Goal: Entertainment & Leisure: Browse casually

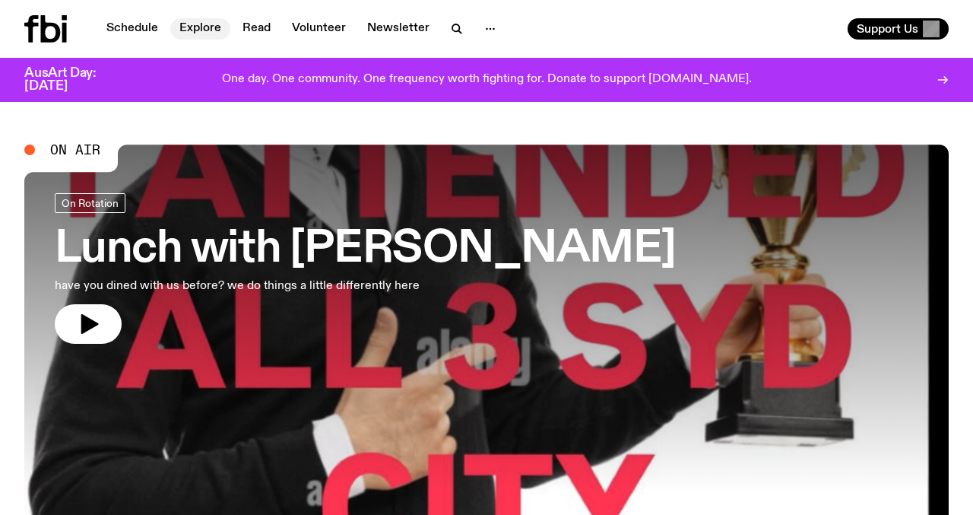
click at [201, 28] on link "Explore" at bounding box center [200, 28] width 60 height 21
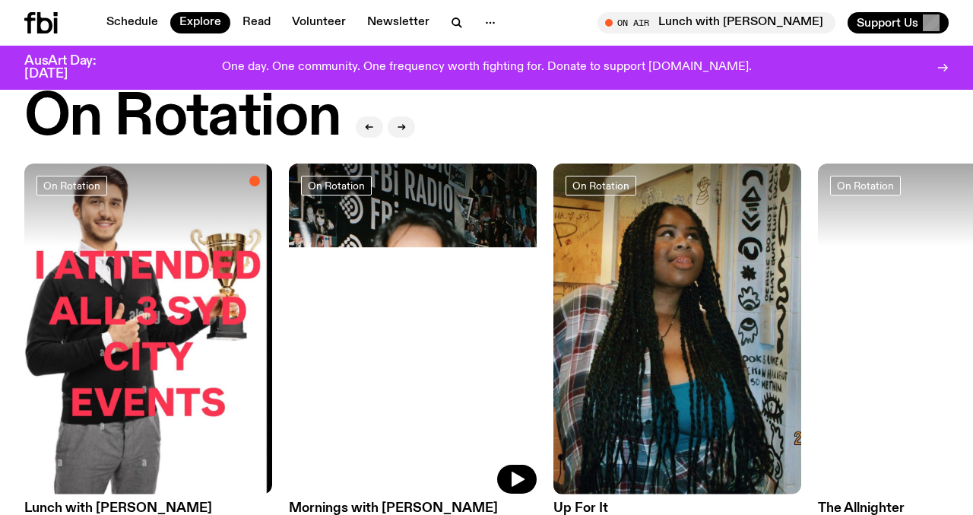
scroll to position [668, 0]
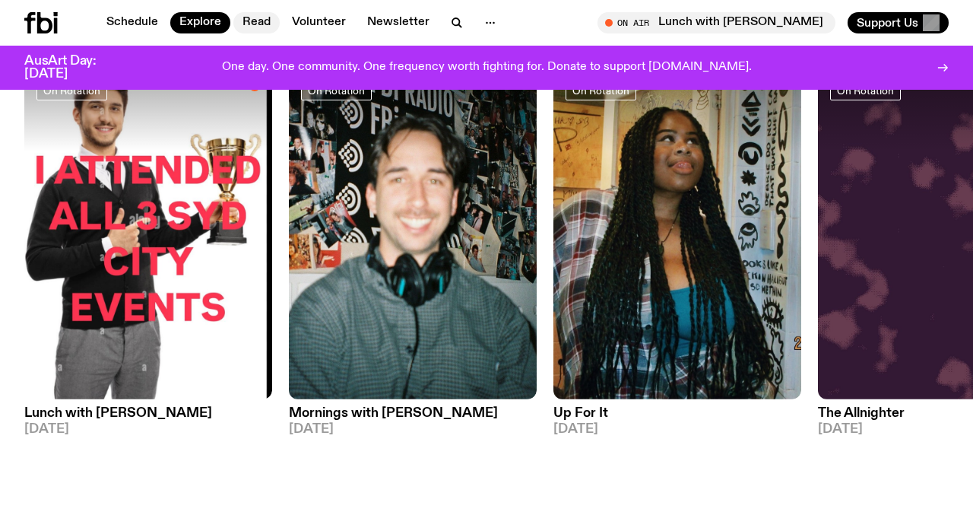
click at [260, 15] on link "Read" at bounding box center [256, 22] width 46 height 21
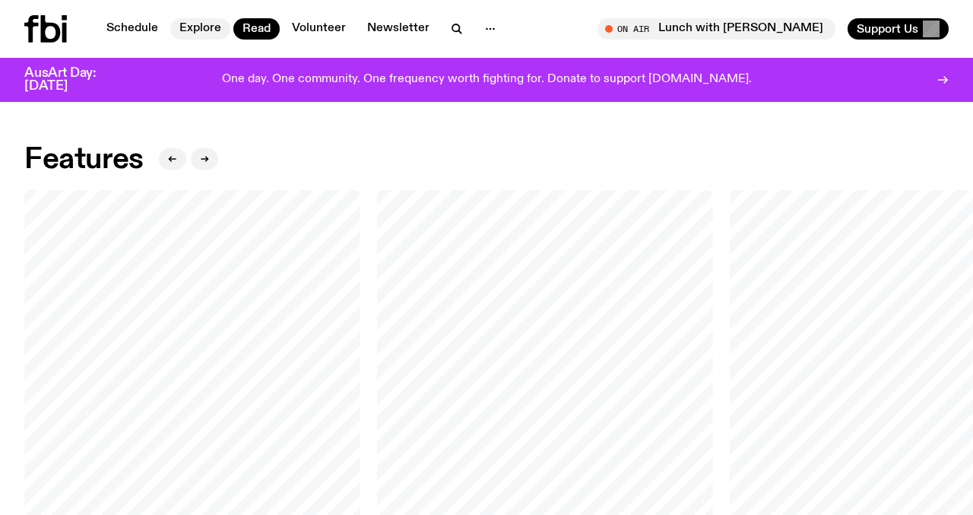
click at [203, 24] on link "Explore" at bounding box center [200, 28] width 60 height 21
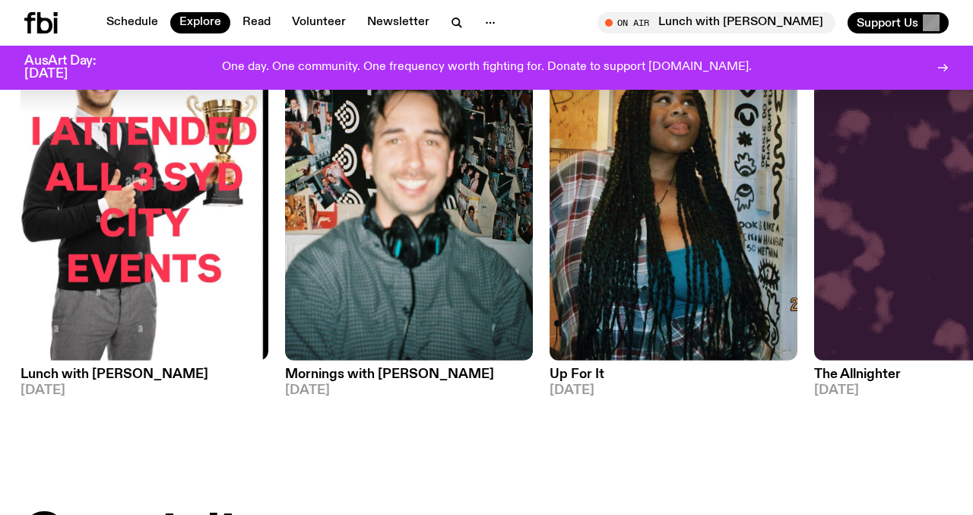
scroll to position [706, 0]
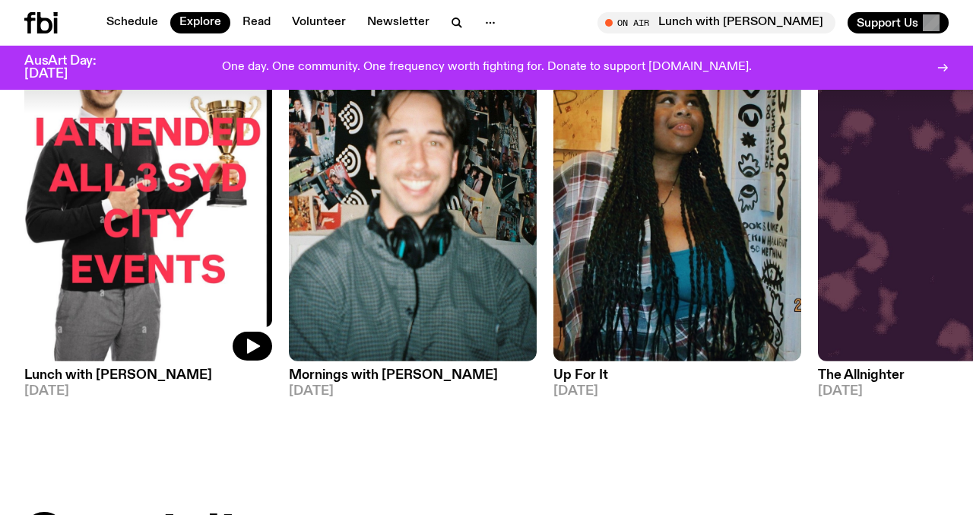
click at [148, 197] on img at bounding box center [148, 195] width 248 height 331
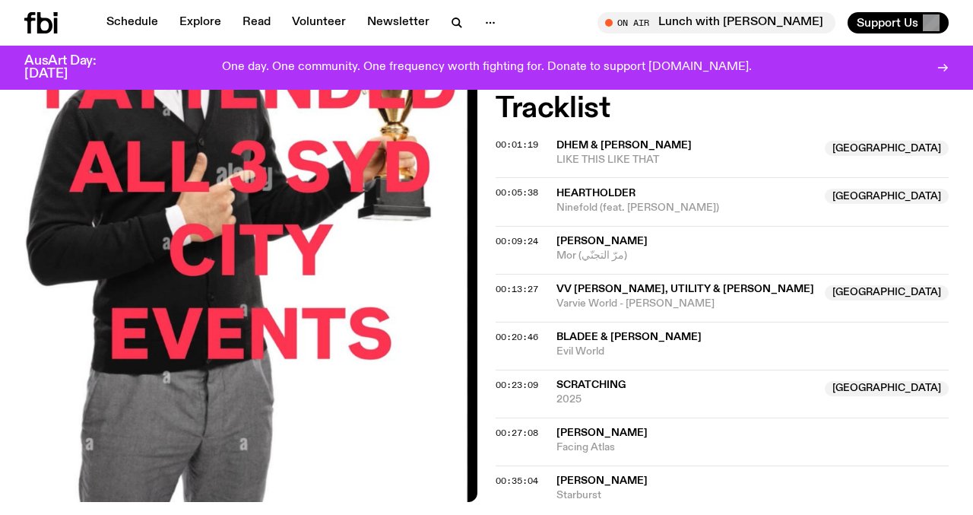
scroll to position [581, 0]
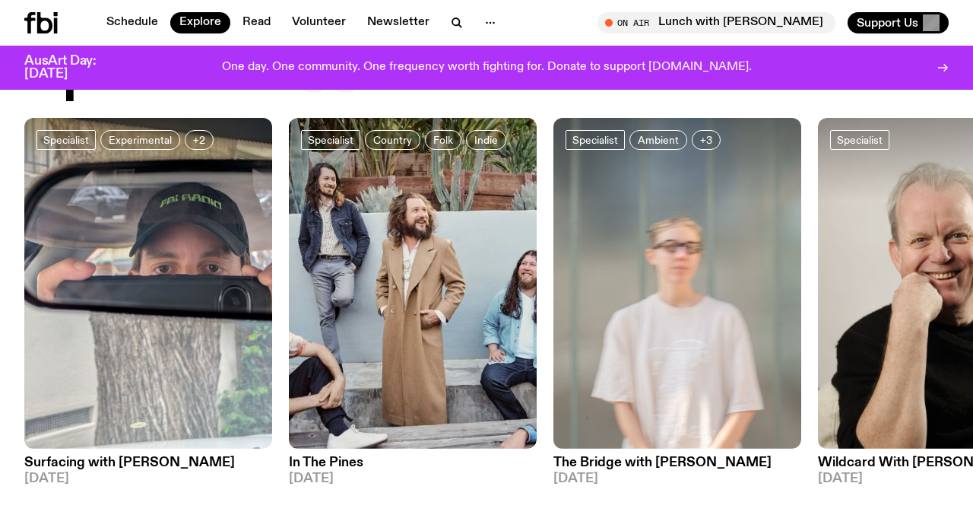
scroll to position [1172, 0]
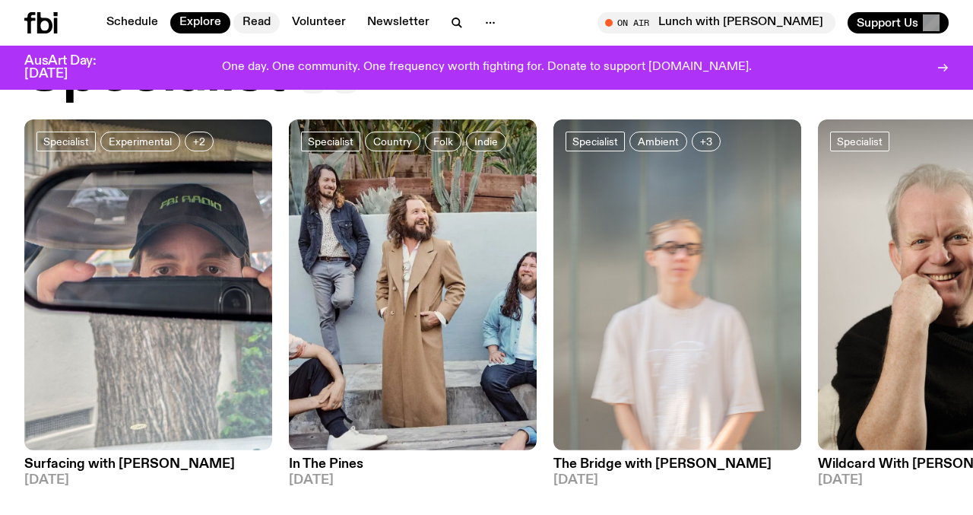
click at [261, 29] on link "Read" at bounding box center [256, 22] width 46 height 21
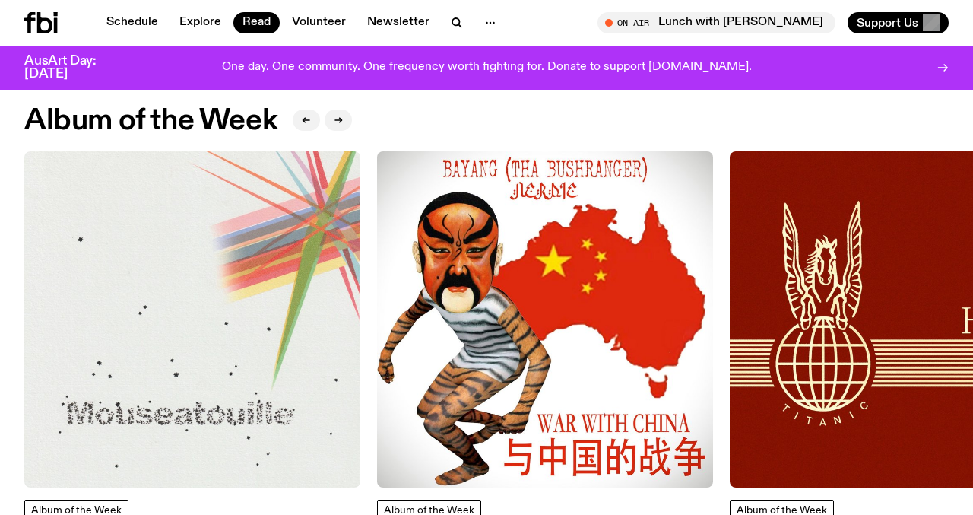
scroll to position [617, 0]
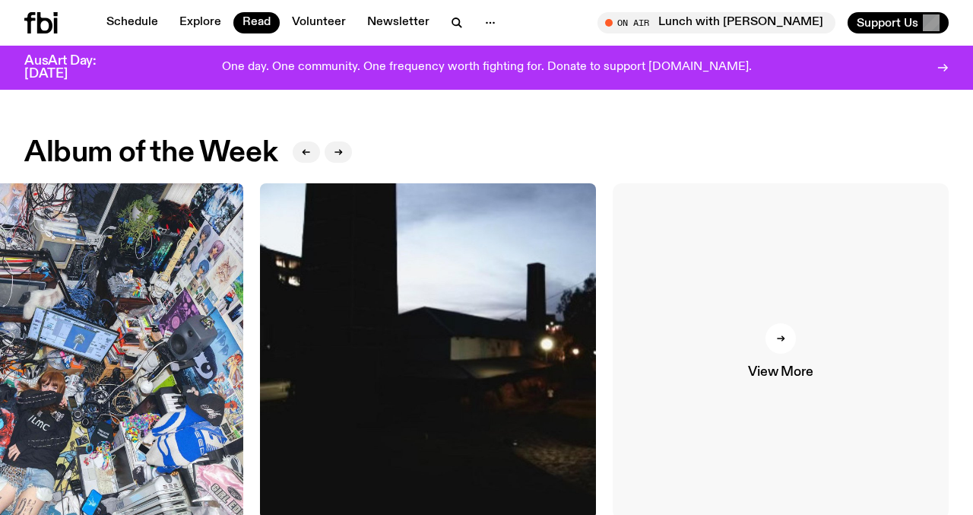
click at [887, 393] on link "View More" at bounding box center [781, 351] width 336 height 336
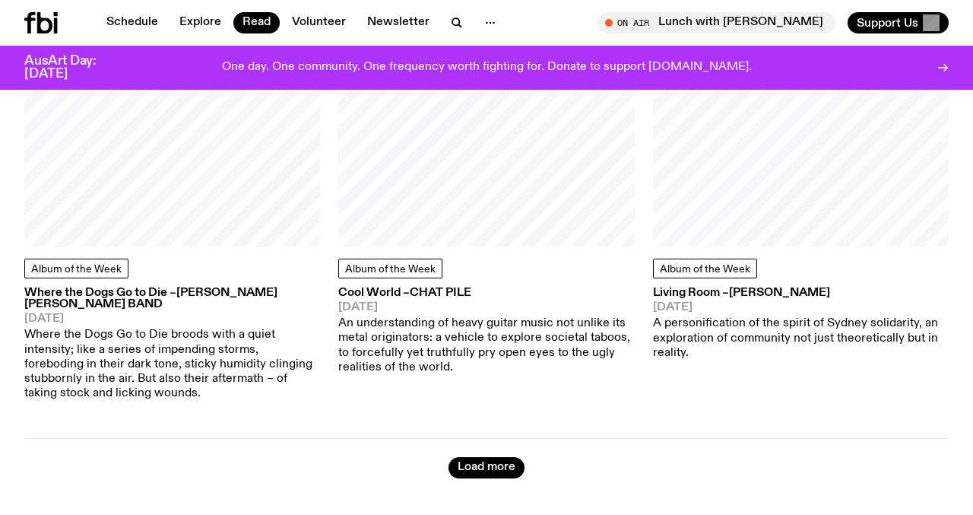
scroll to position [7200, 0]
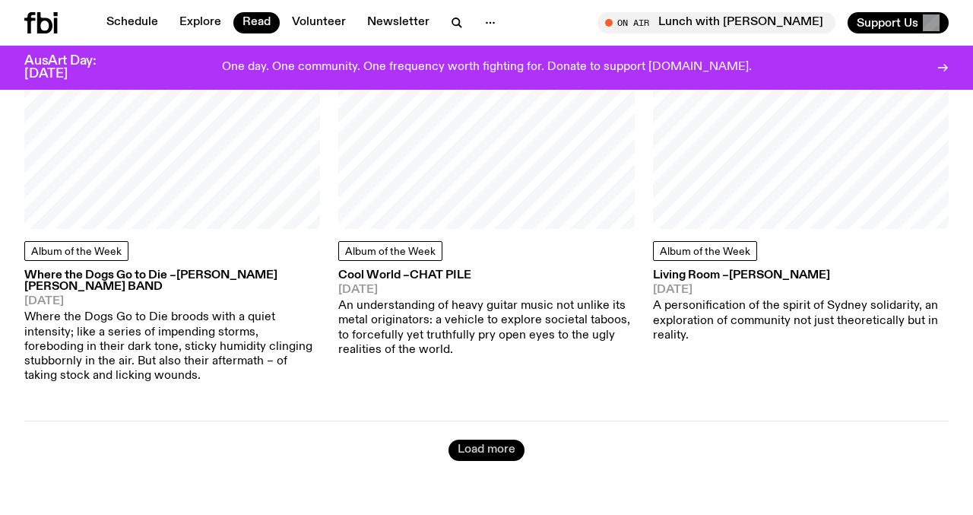
click at [481, 439] on button "Load more" at bounding box center [487, 449] width 76 height 21
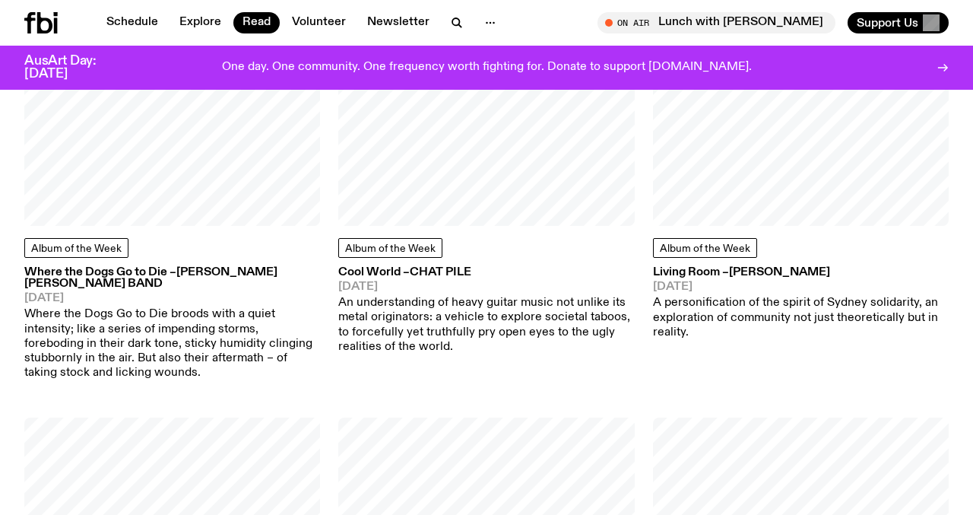
scroll to position [6281, 0]
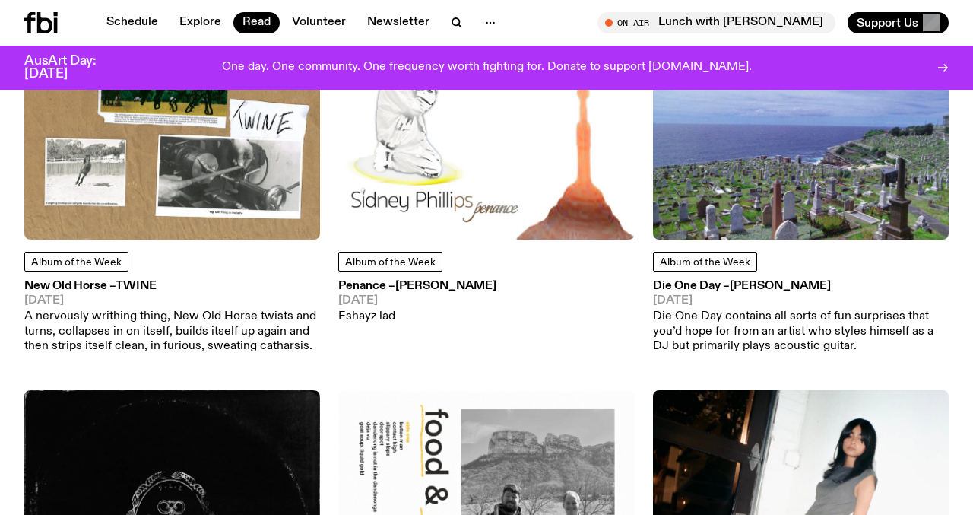
click at [135, 280] on span "Twine" at bounding box center [136, 286] width 41 height 12
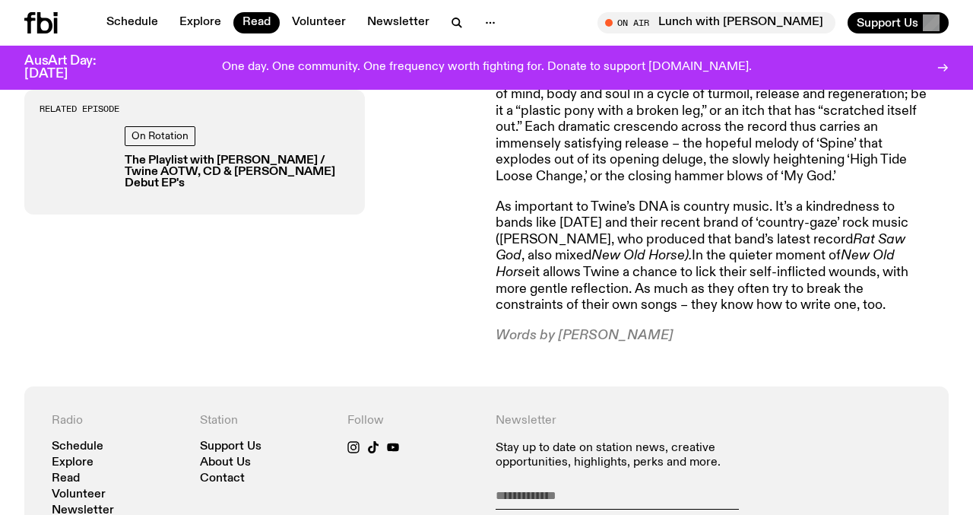
scroll to position [1048, 0]
